Goal: Transaction & Acquisition: Book appointment/travel/reservation

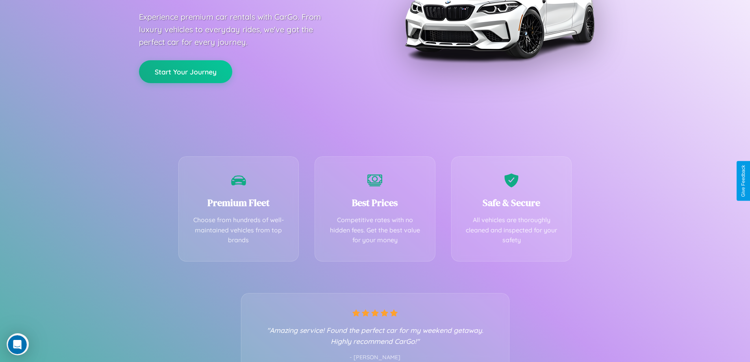
scroll to position [155, 0]
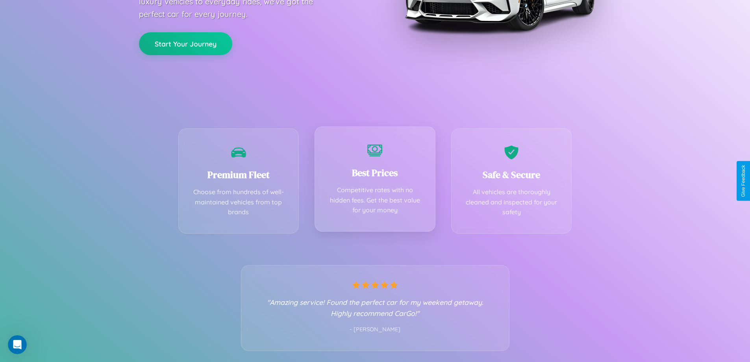
click at [375, 181] on div "Best Prices Competitive rates with no hidden fees. Get the best value for your …" at bounding box center [374, 178] width 121 height 105
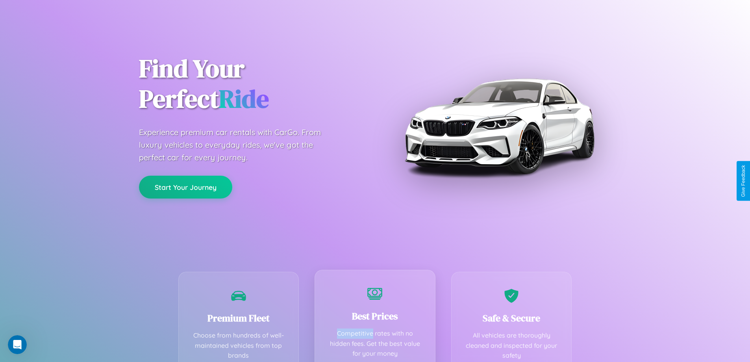
scroll to position [0, 0]
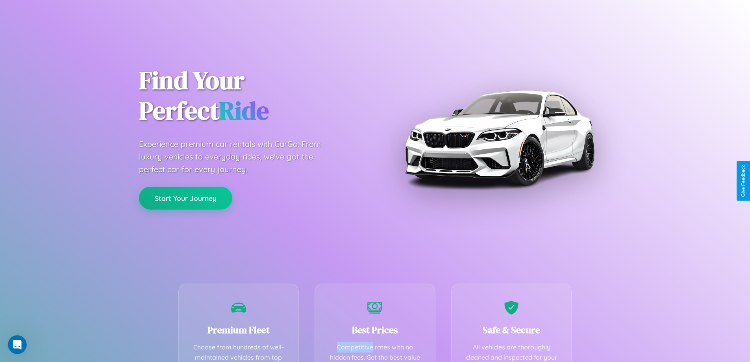
click at [185, 198] on button "Start Your Journey" at bounding box center [185, 198] width 93 height 23
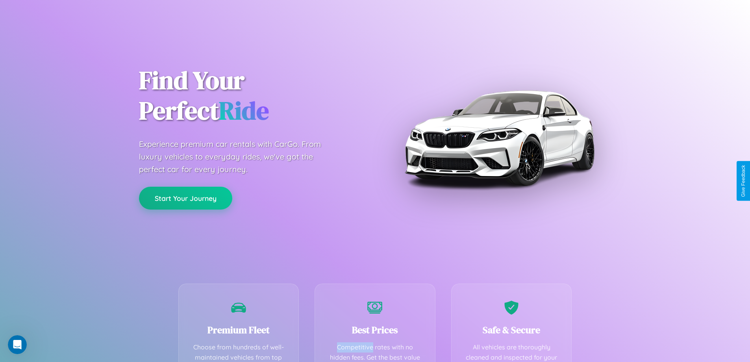
click at [185, 198] on button "Start Your Journey" at bounding box center [185, 198] width 93 height 23
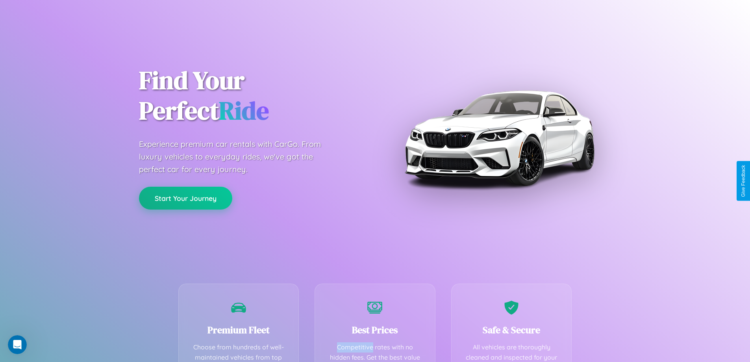
click at [185, 198] on button "Start Your Journey" at bounding box center [185, 198] width 93 height 23
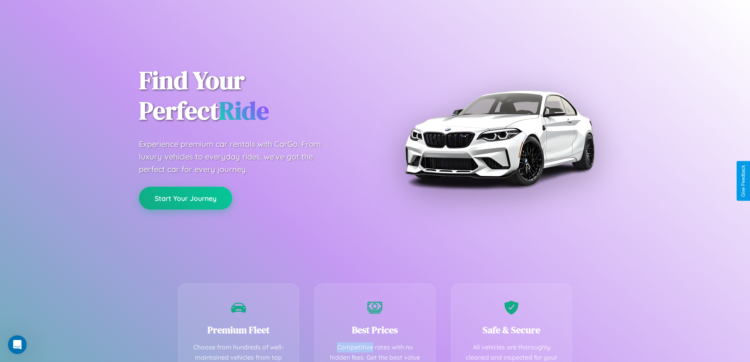
click at [185, 198] on button "Start Your Journey" at bounding box center [185, 198] width 93 height 23
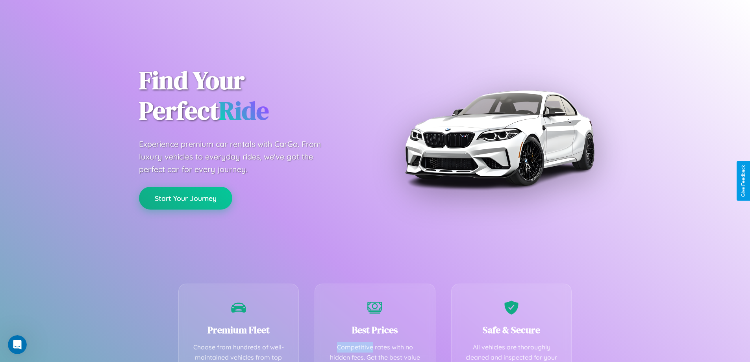
click at [185, 198] on button "Start Your Journey" at bounding box center [185, 198] width 93 height 23
